Goal: Transaction & Acquisition: Purchase product/service

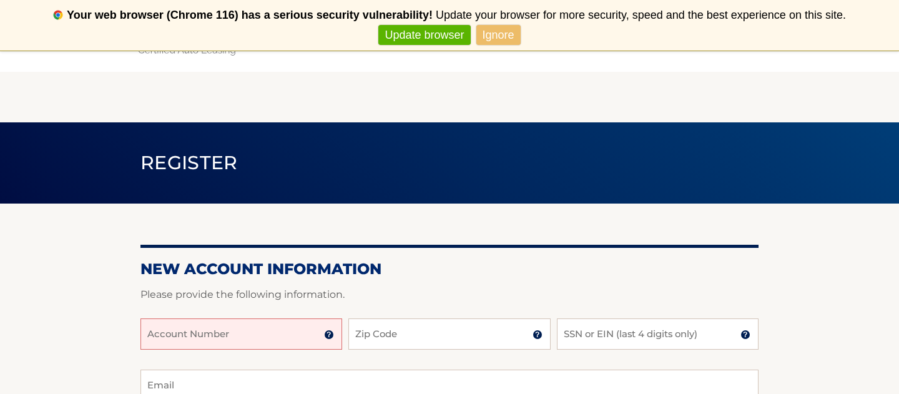
click at [237, 323] on input "Account Number" at bounding box center [241, 333] width 202 height 31
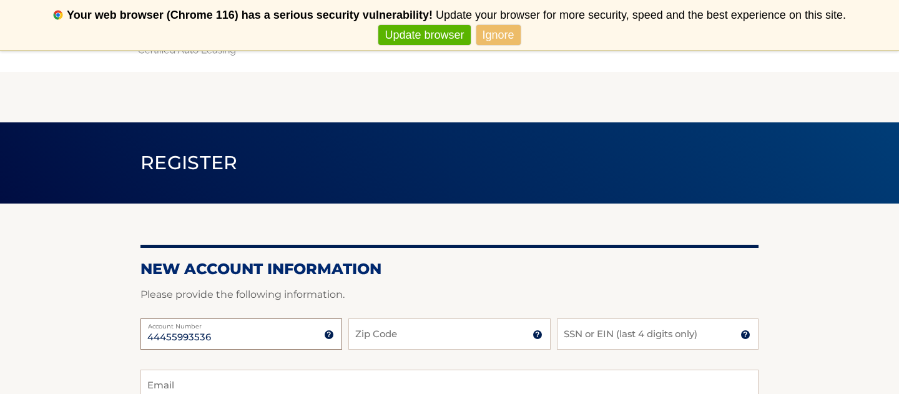
type input "44455993536"
click at [376, 333] on input "Zip Code" at bounding box center [449, 333] width 202 height 31
type input "07726"
click at [583, 332] on input "SSN or EIN (last 4 digits only)" at bounding box center [658, 333] width 202 height 31
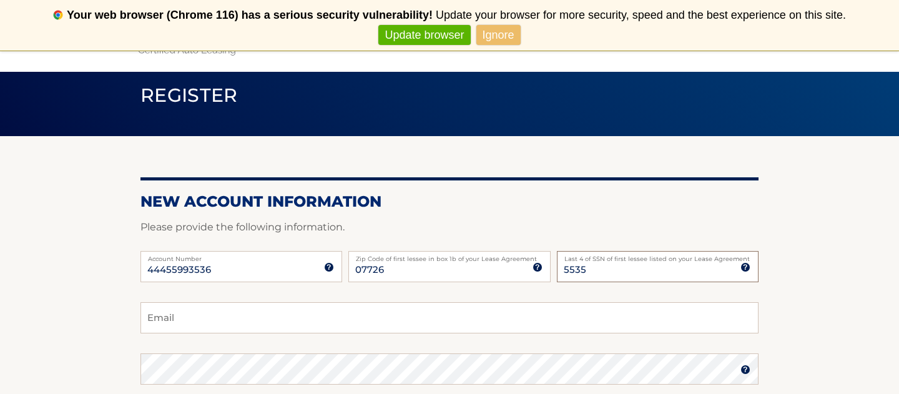
scroll to position [94, 0]
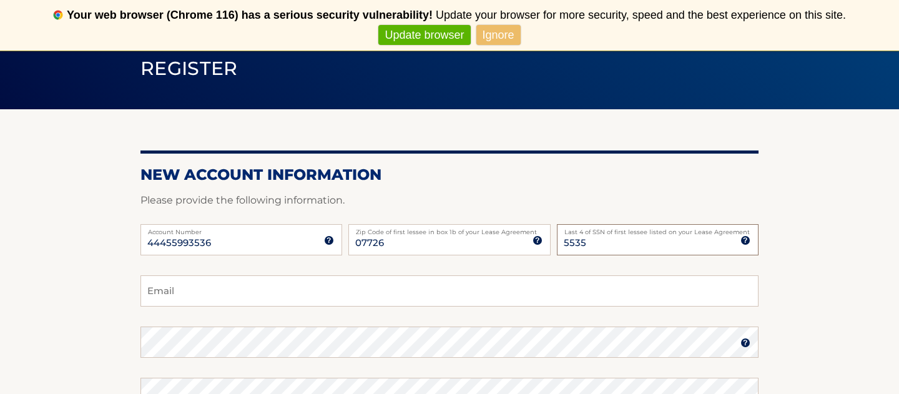
type input "5535"
click at [270, 290] on input "Email" at bounding box center [449, 290] width 618 height 31
type input "sue1265@aol.com"
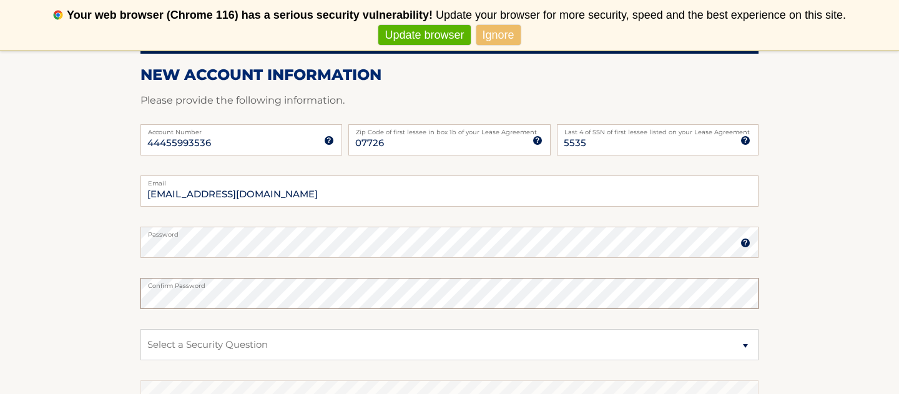
scroll to position [205, 0]
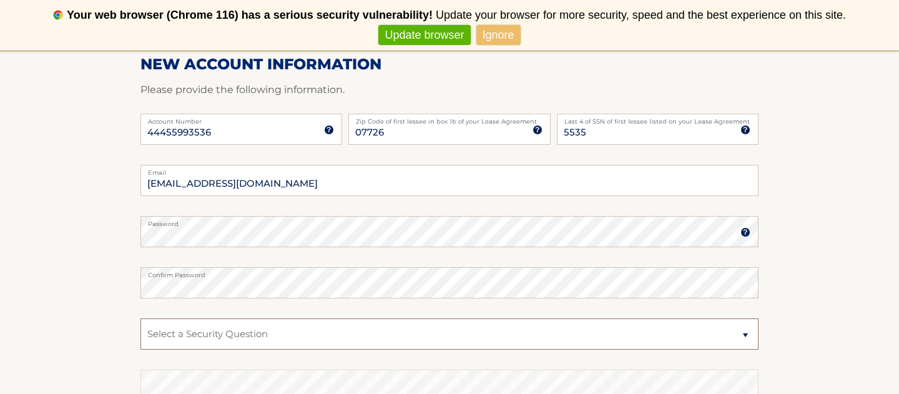
click at [152, 340] on select "Select a Security Question What was the name of your elementary school? What is…" at bounding box center [449, 333] width 618 height 31
select select "2"
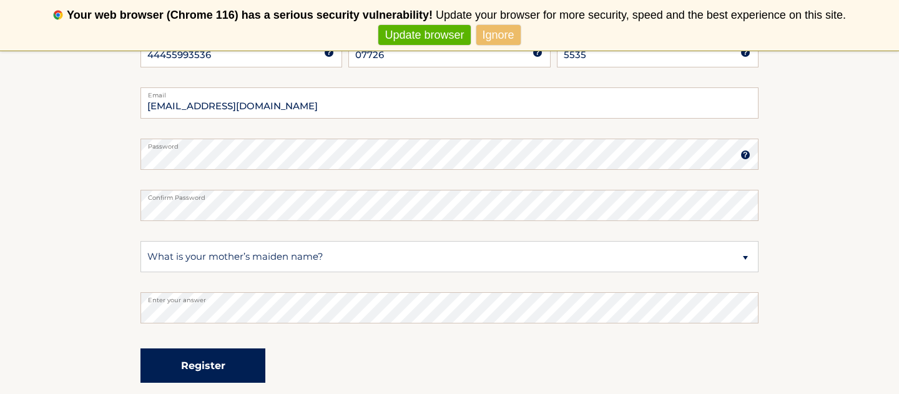
drag, startPoint x: 0, startPoint y: 0, endPoint x: 177, endPoint y: 369, distance: 409.1
click at [177, 369] on button "Register" at bounding box center [202, 365] width 125 height 34
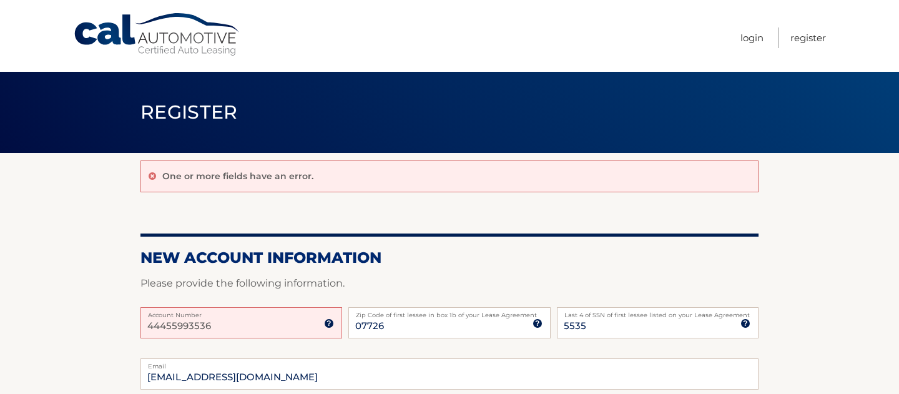
click at [294, 322] on input "44455993536" at bounding box center [241, 322] width 202 height 31
type input "44455993536"
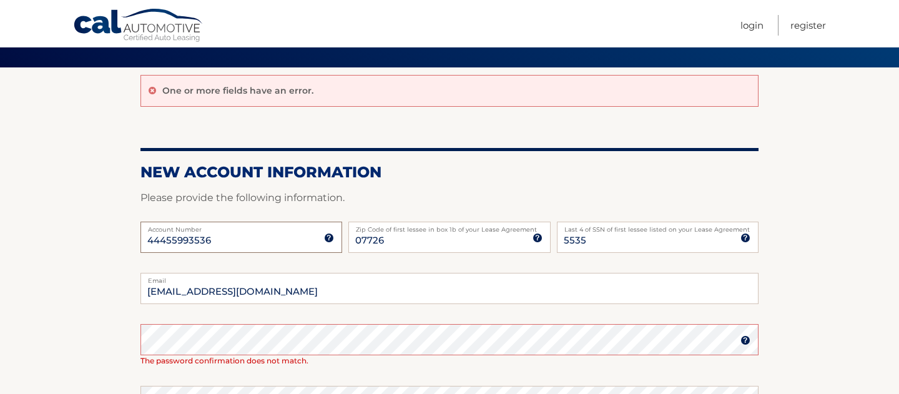
scroll to position [141, 0]
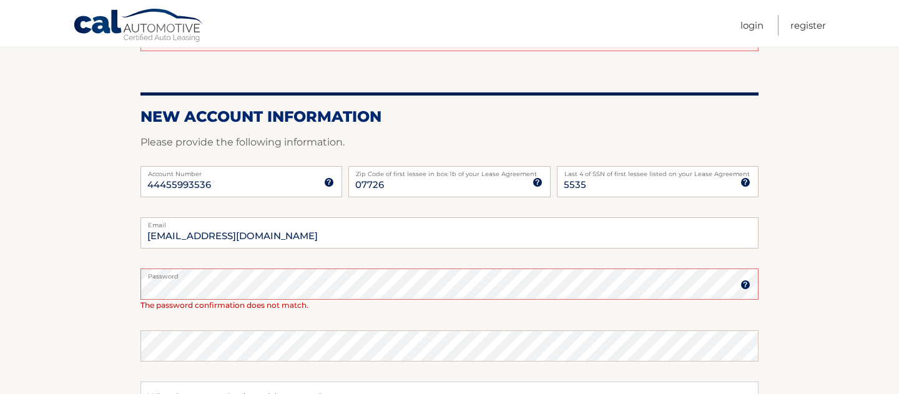
click at [746, 286] on img at bounding box center [746, 285] width 10 height 10
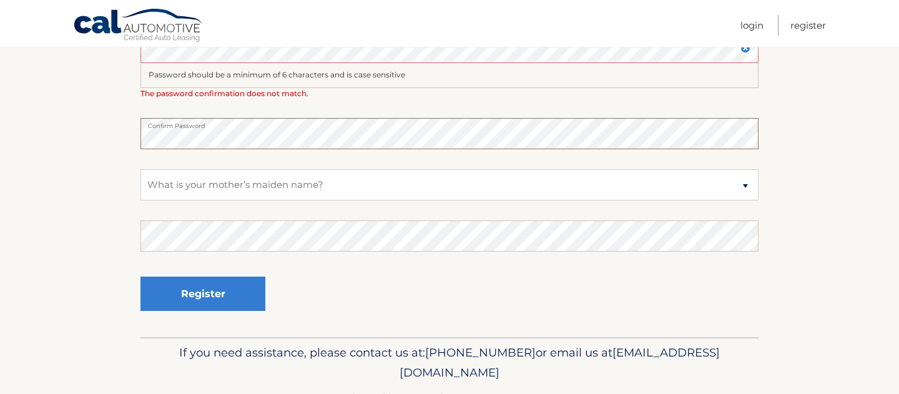
scroll to position [378, 0]
click at [256, 187] on select "Select a Security Question What was the name of your elementary school? What is…" at bounding box center [449, 184] width 618 height 31
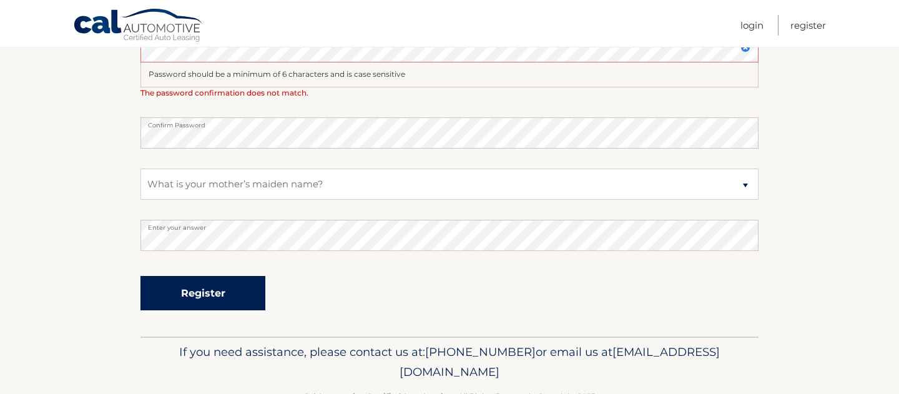
click at [167, 301] on button "Register" at bounding box center [202, 293] width 125 height 34
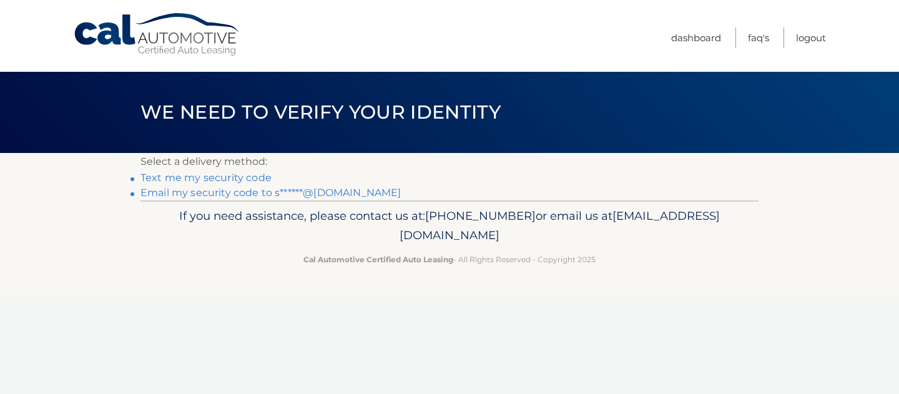
click at [264, 194] on link "Email my security code to s******@aol.com" at bounding box center [270, 193] width 261 height 12
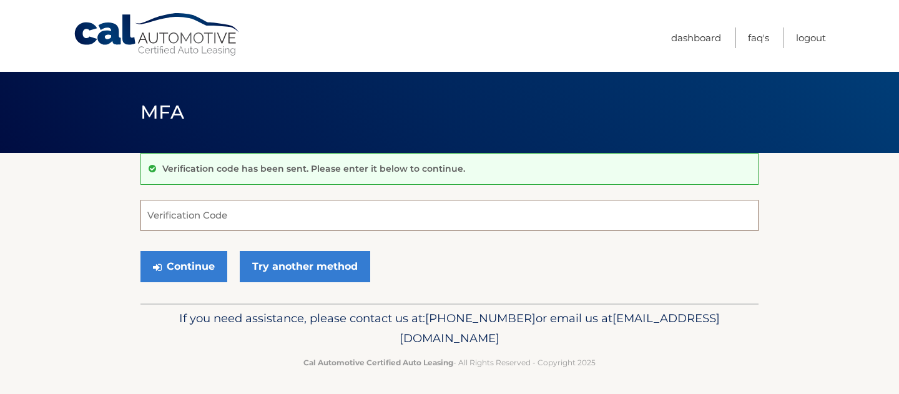
click at [209, 214] on input "Verification Code" at bounding box center [449, 215] width 618 height 31
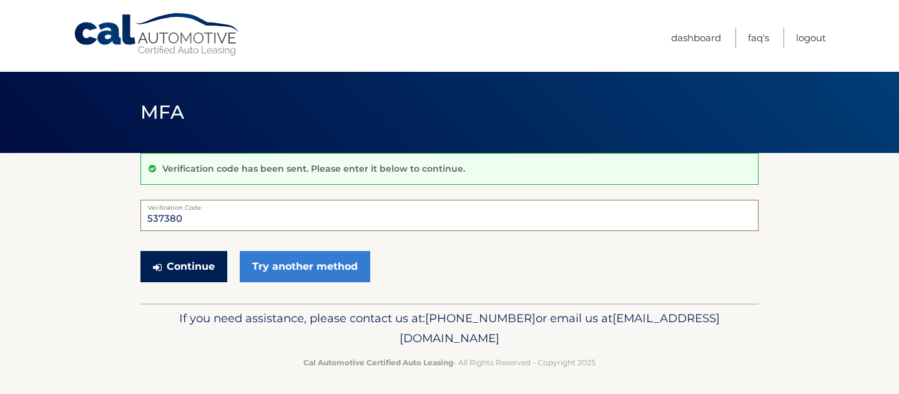
type input "537380"
click at [185, 273] on button "Continue" at bounding box center [183, 266] width 87 height 31
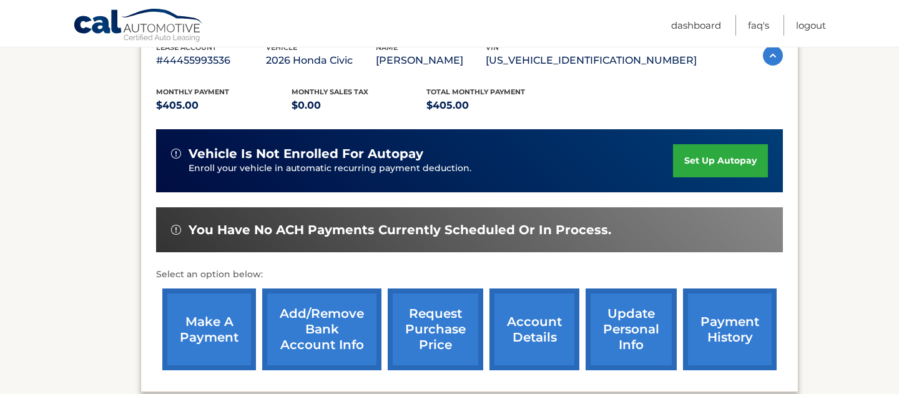
scroll to position [253, 0]
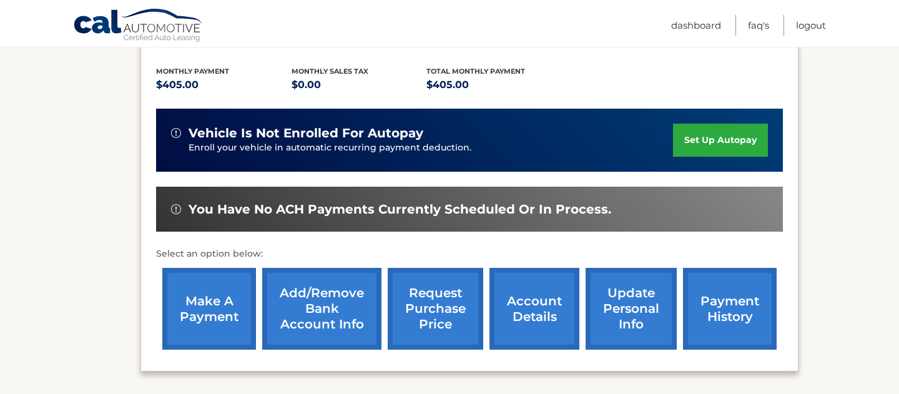
click at [240, 303] on link "make a payment" at bounding box center [209, 309] width 94 height 82
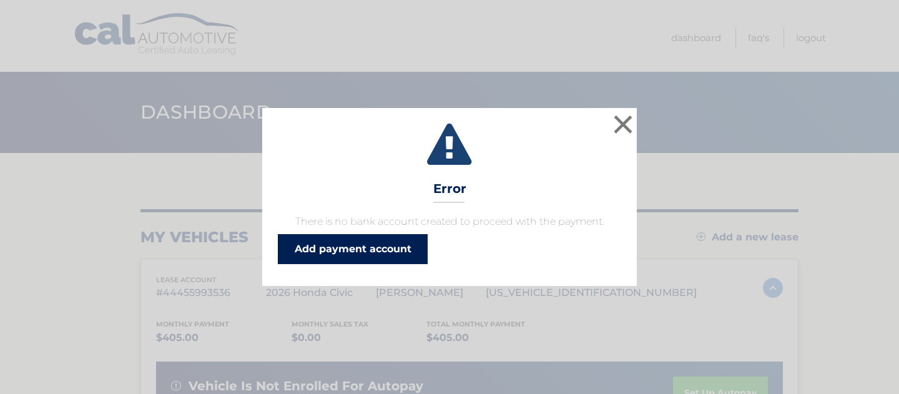
click at [322, 250] on link "Add payment account" at bounding box center [353, 249] width 150 height 30
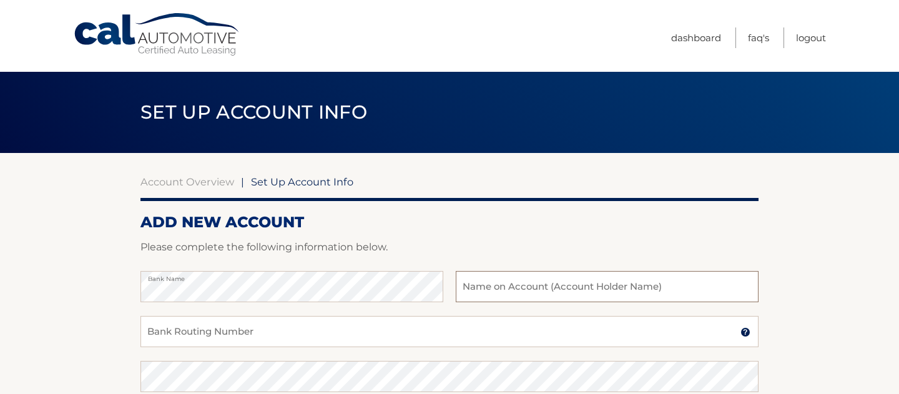
click at [489, 285] on input "text" at bounding box center [607, 286] width 303 height 31
type input "[PERSON_NAME]"
click at [163, 324] on input "Bank Routing Number" at bounding box center [449, 331] width 618 height 31
type input "231372691"
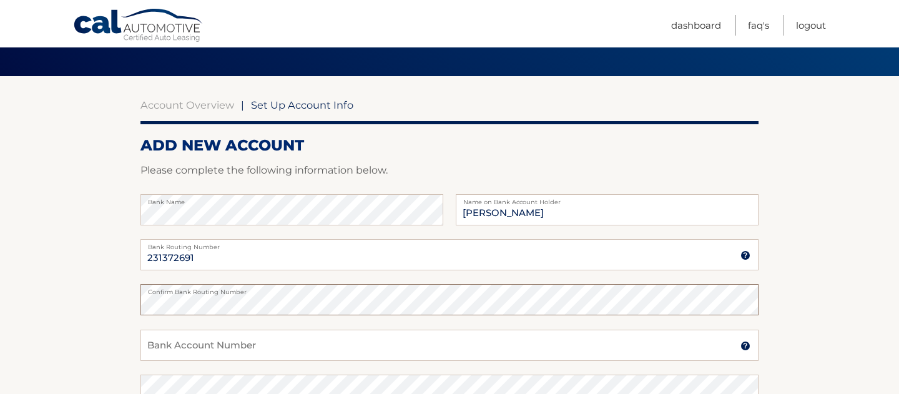
scroll to position [78, 0]
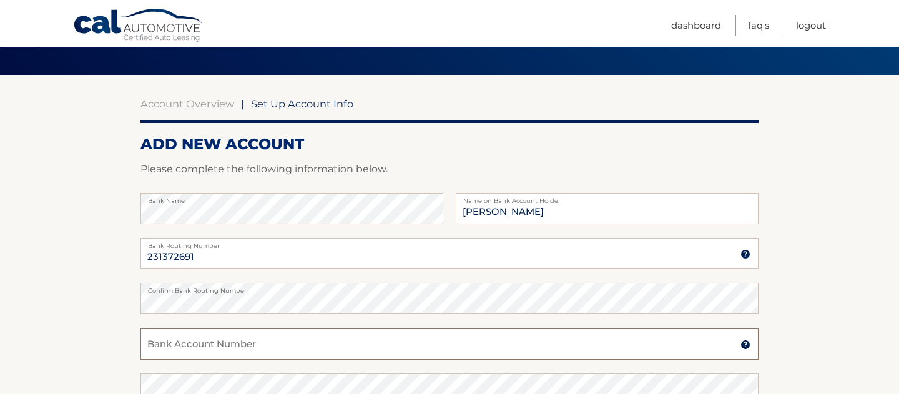
click at [163, 349] on input "Bank Account Number" at bounding box center [449, 343] width 618 height 31
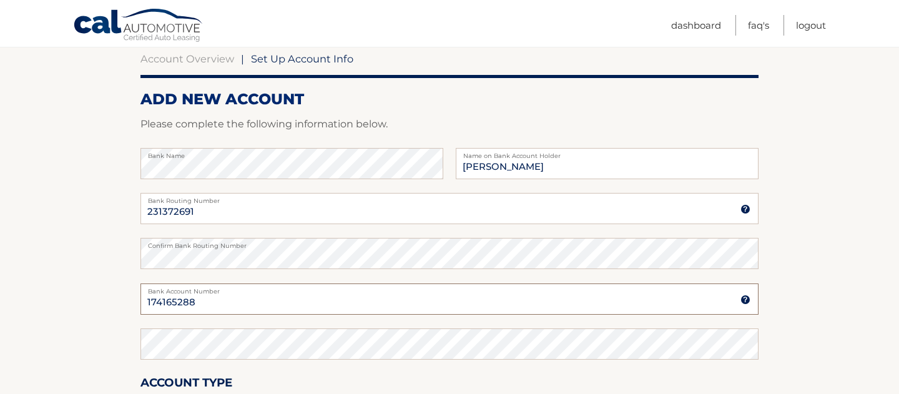
scroll to position [129, 0]
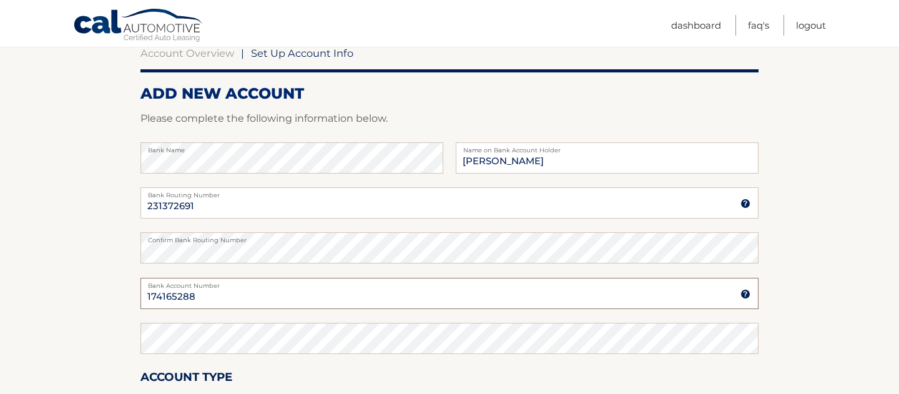
type input "174165288"
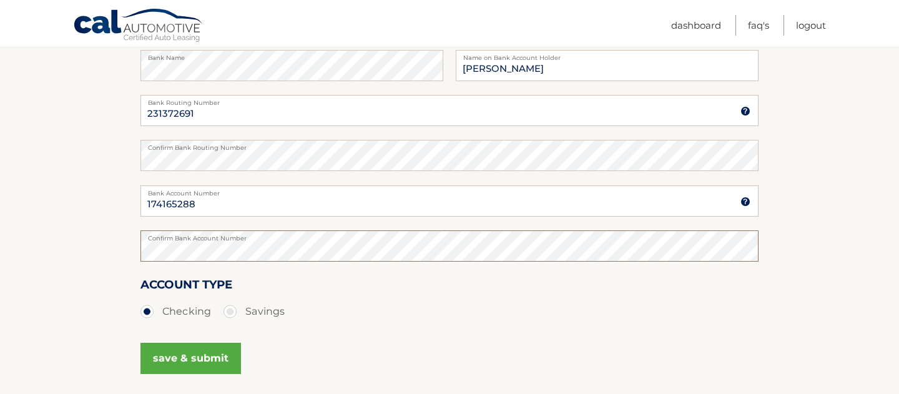
scroll to position [222, 0]
click at [177, 357] on button "save & submit" at bounding box center [190, 357] width 101 height 31
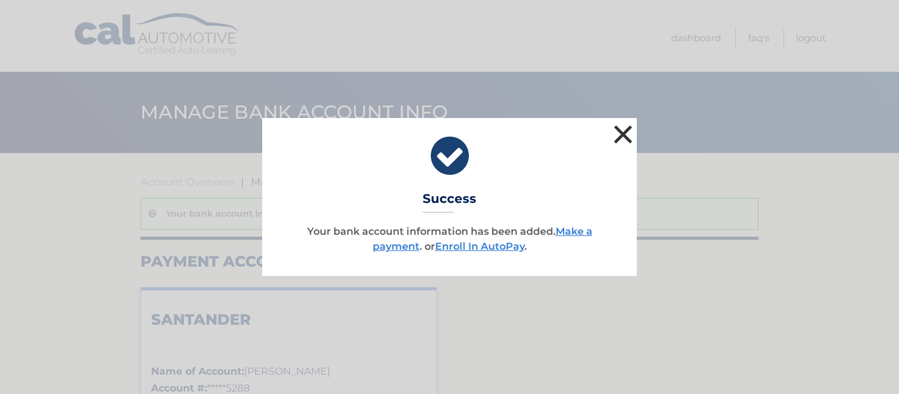
click at [622, 132] on button "×" at bounding box center [623, 134] width 25 height 25
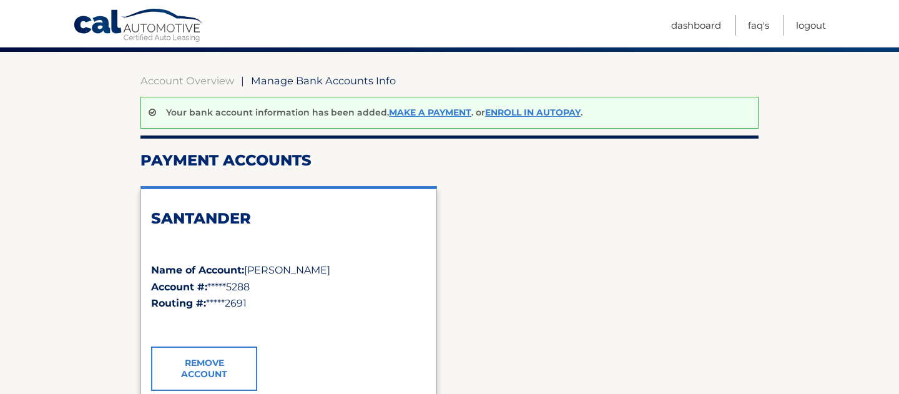
scroll to position [33, 0]
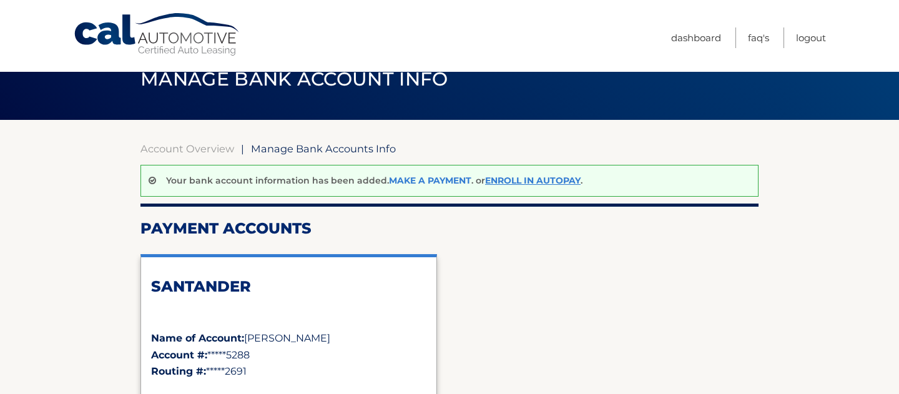
click at [426, 178] on link "Make a payment" at bounding box center [430, 180] width 82 height 11
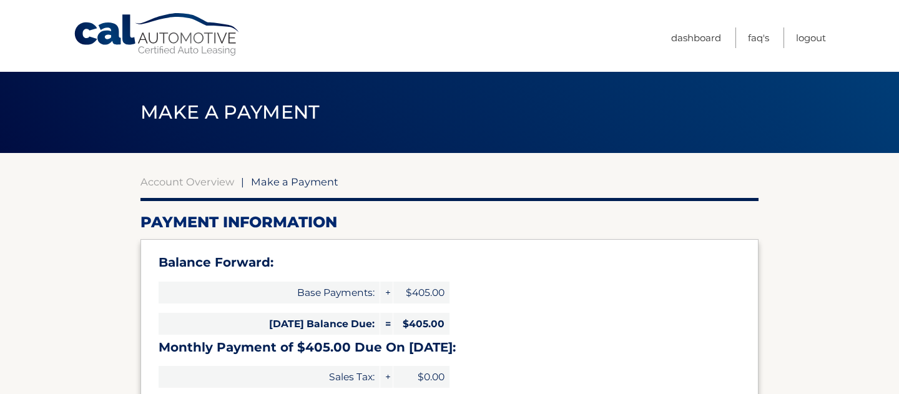
select select "ODg1NjJlYWEtMGM5My00ZDJiLWJkMWEtNGY1ZjhkN2YzYThm"
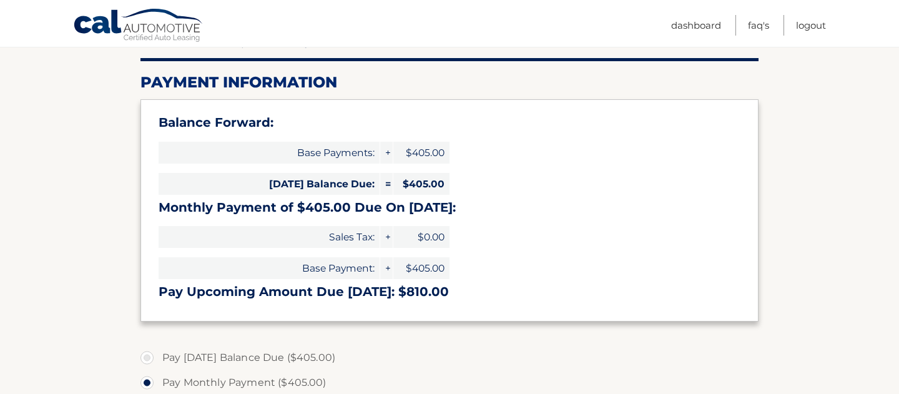
scroll to position [145, 0]
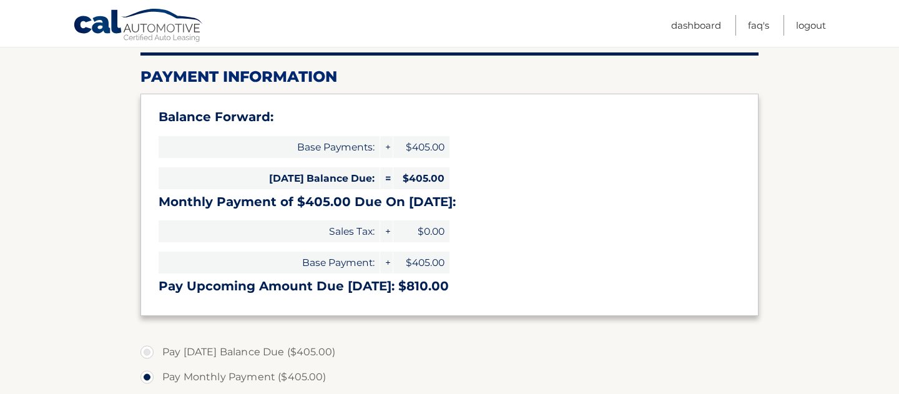
click at [147, 352] on label "Pay [DATE] Balance Due ($405.00)" at bounding box center [449, 352] width 618 height 25
click at [147, 352] on input "Pay [DATE] Balance Due ($405.00)" at bounding box center [151, 350] width 12 height 20
radio input "true"
click at [154, 375] on label "Pay Monthly Payment ($405.00)" at bounding box center [449, 377] width 618 height 25
click at [154, 375] on input "Pay Monthly Payment ($405.00)" at bounding box center [151, 375] width 12 height 20
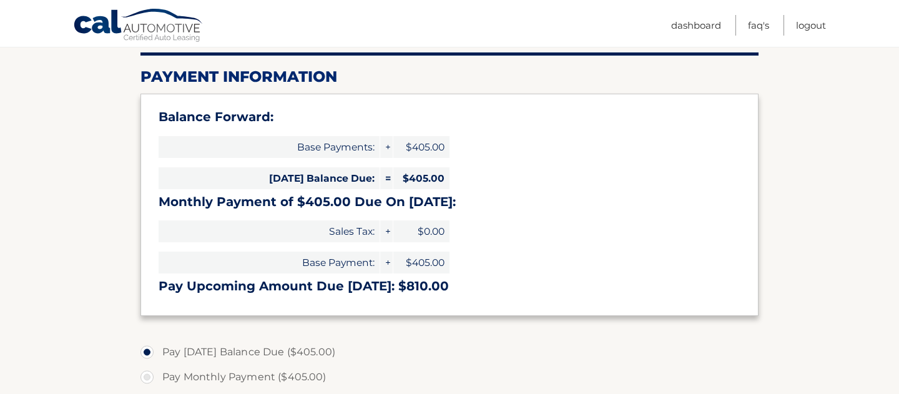
radio input "true"
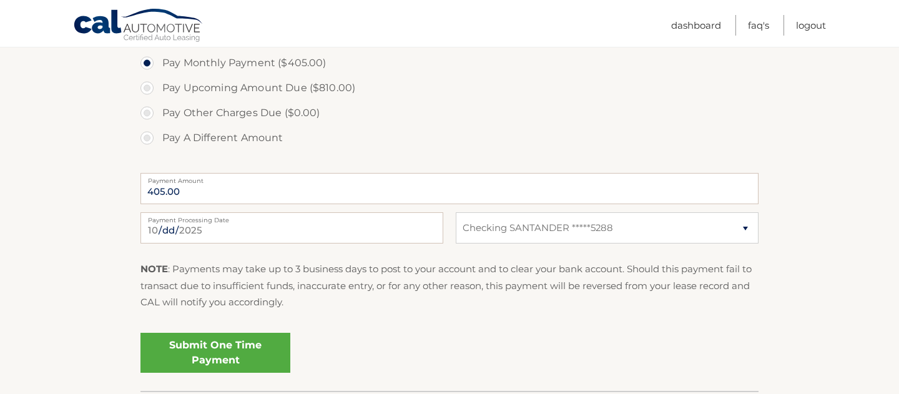
scroll to position [458, 0]
click at [197, 234] on input "2025-10-12" at bounding box center [291, 229] width 303 height 31
click at [169, 229] on input "2025-10-12" at bounding box center [291, 229] width 303 height 31
click at [221, 354] on link "Submit One Time Payment" at bounding box center [215, 355] width 150 height 40
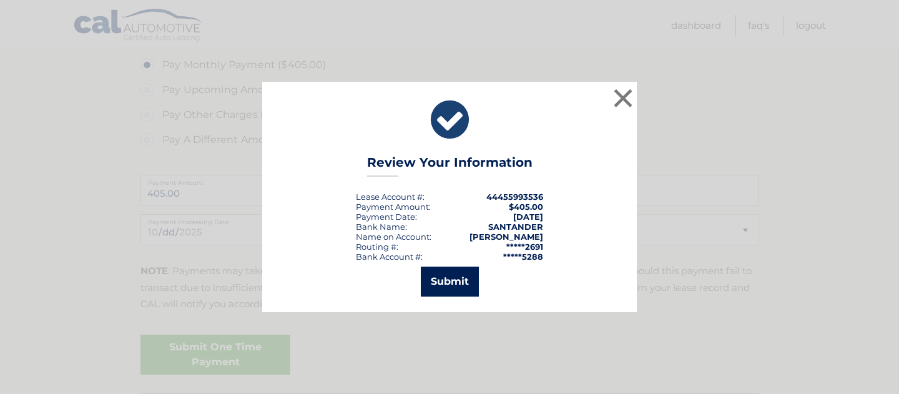
click at [453, 273] on button "Submit" at bounding box center [450, 282] width 58 height 30
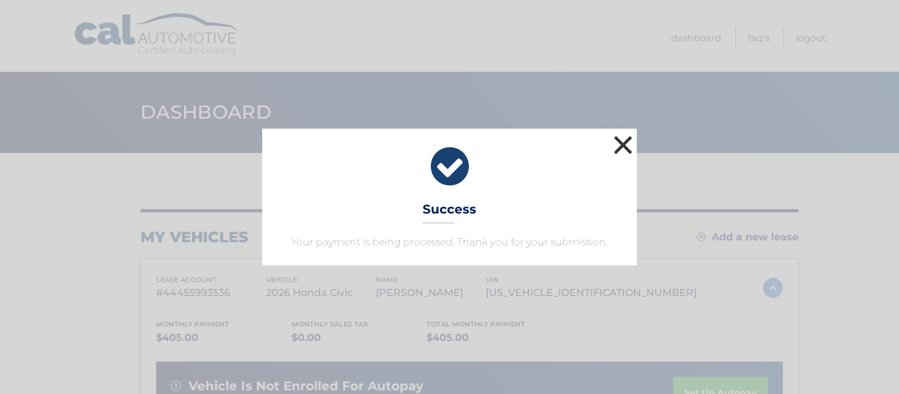
click at [626, 137] on button "×" at bounding box center [623, 144] width 25 height 25
